Goal: Transaction & Acquisition: Purchase product/service

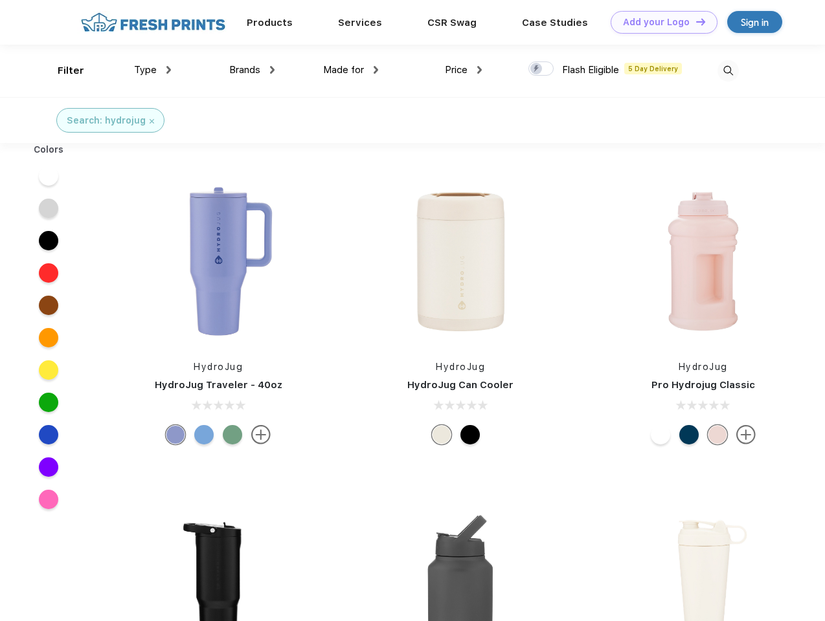
click at [659, 22] on link "Add your Logo Design Tool" at bounding box center [663, 22] width 107 height 23
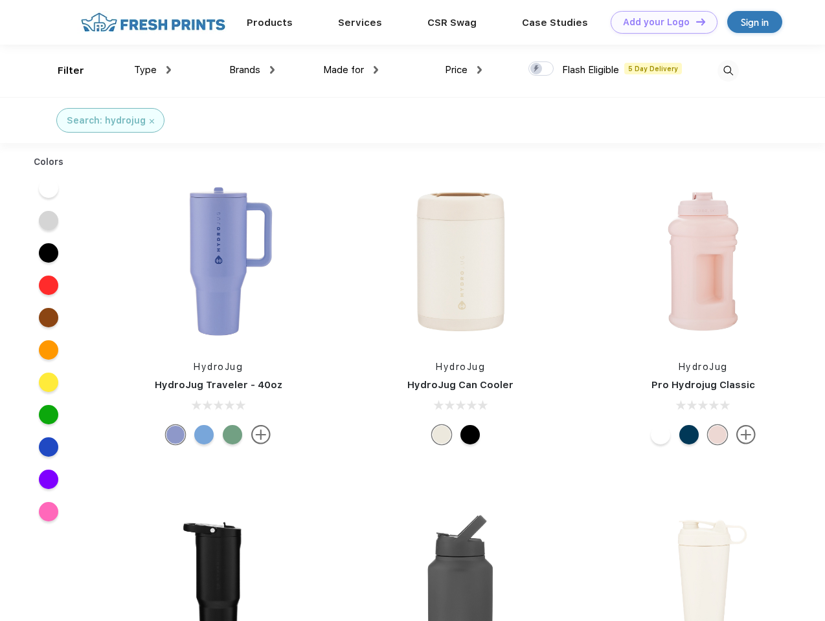
click at [0, 0] on div "Design Tool" at bounding box center [0, 0] width 0 height 0
click at [694, 21] on link "Add your Logo Design Tool" at bounding box center [663, 22] width 107 height 23
click at [62, 71] on div "Filter" at bounding box center [71, 70] width 27 height 15
click at [153, 70] on span "Type" at bounding box center [145, 70] width 23 height 12
click at [252, 70] on span "Brands" at bounding box center [244, 70] width 31 height 12
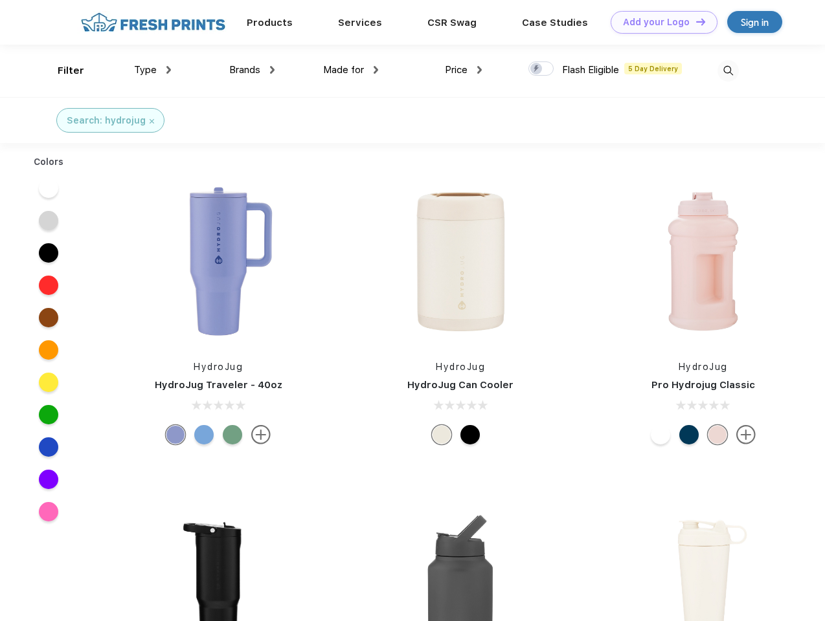
click at [351, 70] on span "Made for" at bounding box center [343, 70] width 41 height 12
click at [463, 70] on span "Price" at bounding box center [456, 70] width 23 height 12
click at [541, 69] on div at bounding box center [540, 68] width 25 height 14
click at [537, 69] on input "checkbox" at bounding box center [532, 65] width 8 height 8
click at [727, 71] on img at bounding box center [727, 70] width 21 height 21
